Goal: Navigation & Orientation: Understand site structure

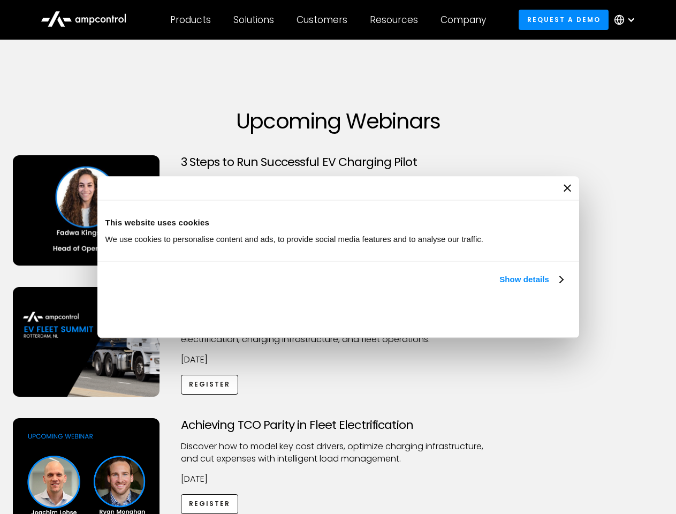
click at [499, 286] on link "Show details" at bounding box center [530, 279] width 63 height 13
click at [0, 0] on div "Necessary cookies help make a website usable by enabling basic functions like p…" at bounding box center [0, 0] width 0 height 0
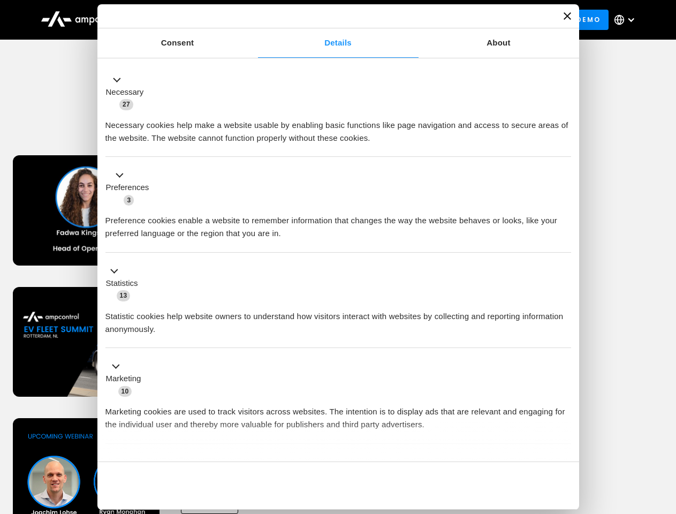
click at [664, 431] on div "Achieving TCO Parity in Fleet Electrification Discover how to model key cost dr…" at bounding box center [338, 502] width 672 height 168
click at [329, 20] on div "Customers" at bounding box center [321, 20] width 51 height 12
click at [190, 20] on div "Products" at bounding box center [190, 20] width 41 height 12
click at [254, 20] on div "Solutions" at bounding box center [253, 20] width 41 height 12
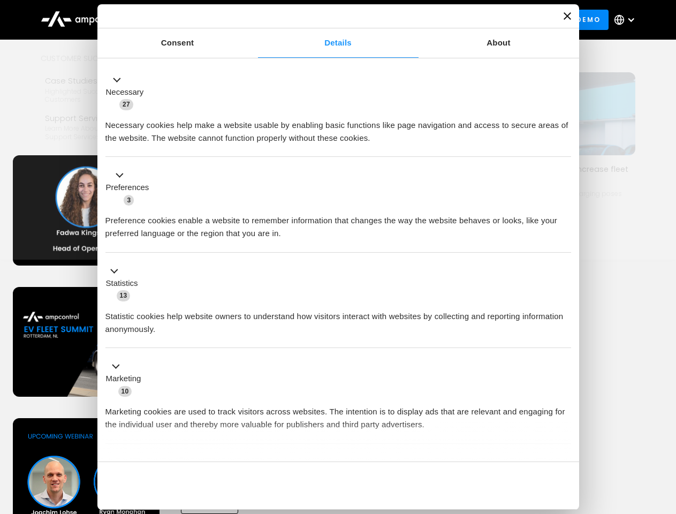
click at [324, 20] on div "Customers" at bounding box center [321, 20] width 51 height 12
click at [396, 20] on div "Resources" at bounding box center [394, 20] width 48 height 12
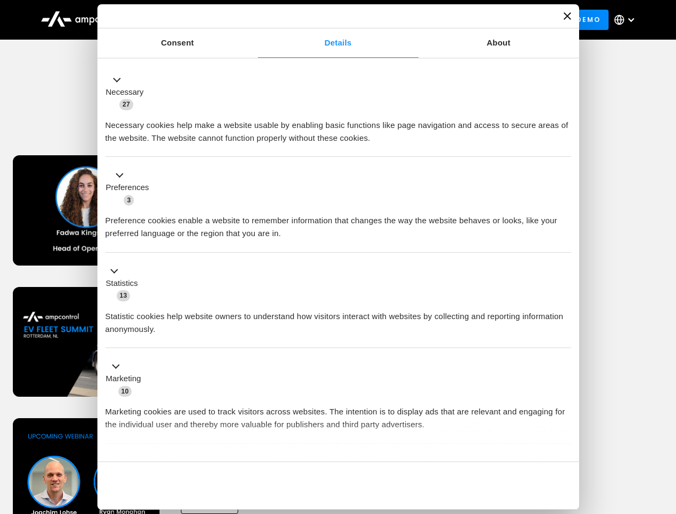
click at [467, 20] on div "Company" at bounding box center [462, 20] width 45 height 12
click at [627, 20] on div at bounding box center [631, 20] width 9 height 9
